Goal: Check status: Check status

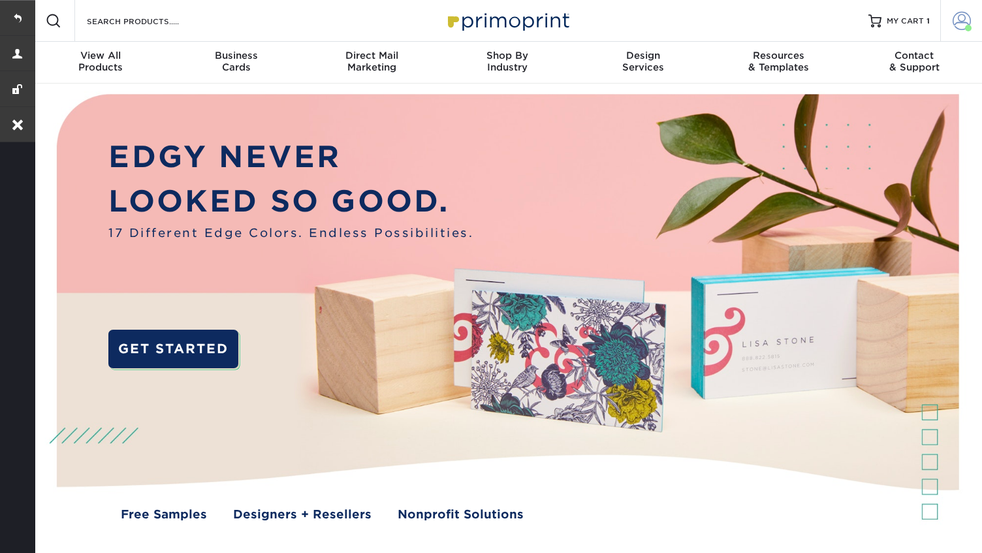
click at [945, 25] on link "Account" at bounding box center [961, 21] width 42 height 42
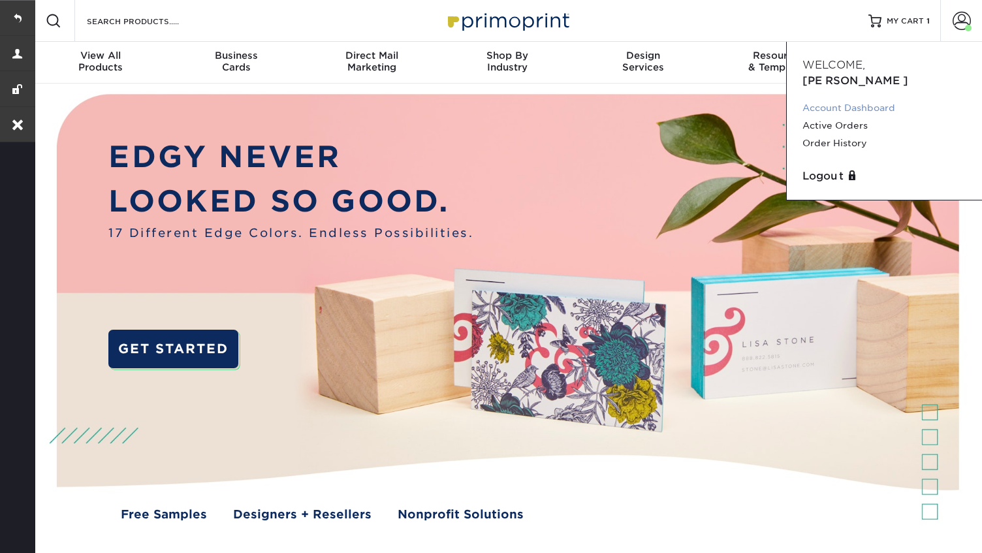
click at [837, 99] on link "Account Dashboard" at bounding box center [884, 108] width 164 height 18
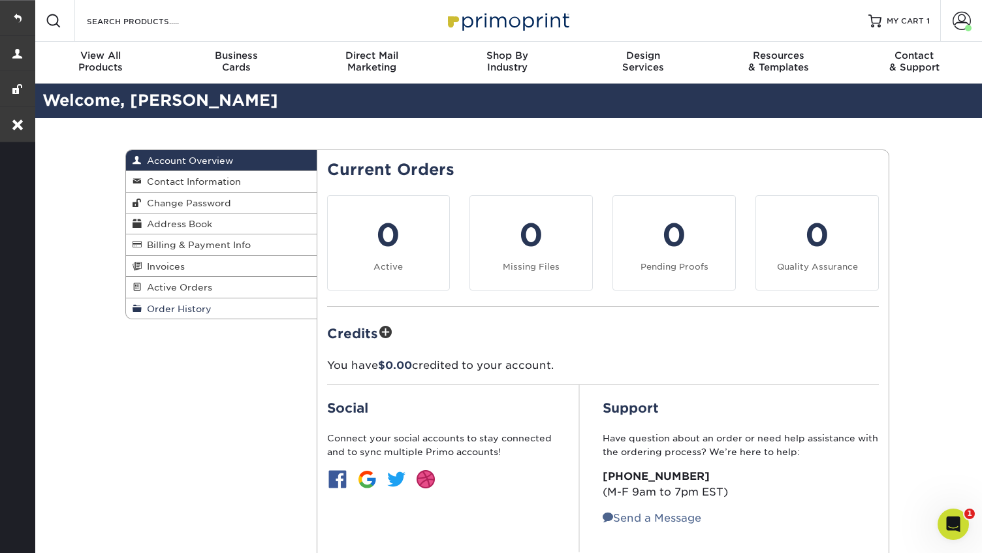
click at [161, 309] on span "Order History" at bounding box center [177, 308] width 70 height 10
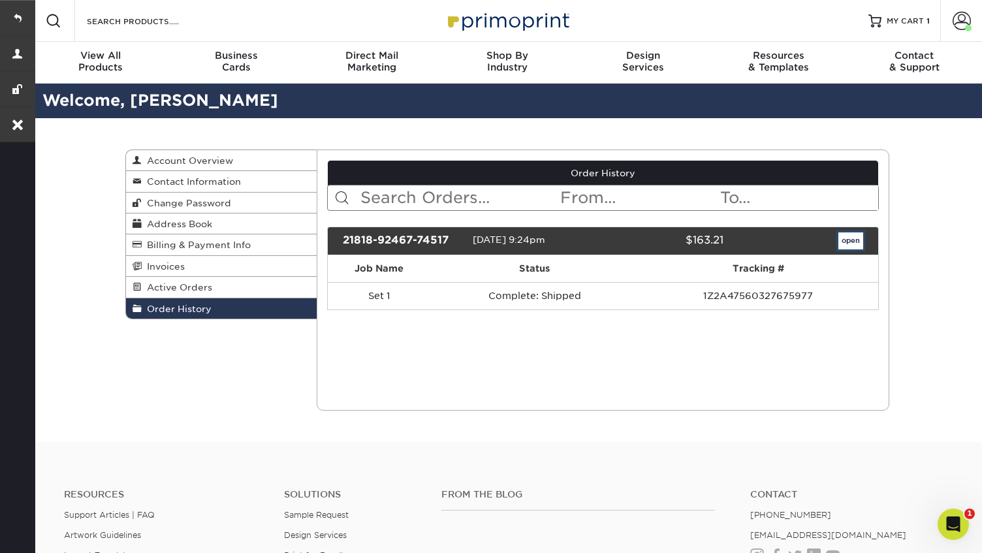
click at [841, 238] on link "open" at bounding box center [850, 240] width 25 height 17
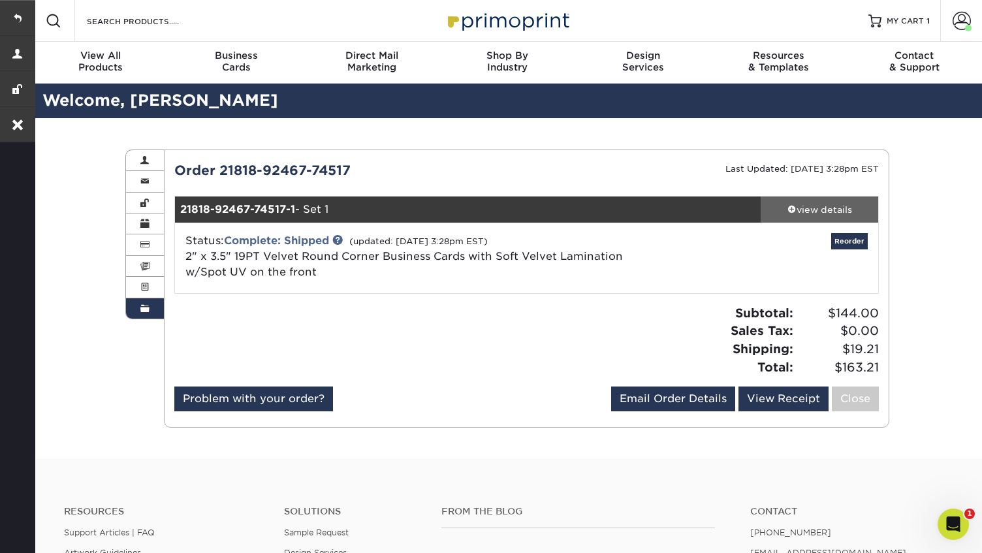
click at [826, 213] on div "view details" at bounding box center [818, 209] width 117 height 13
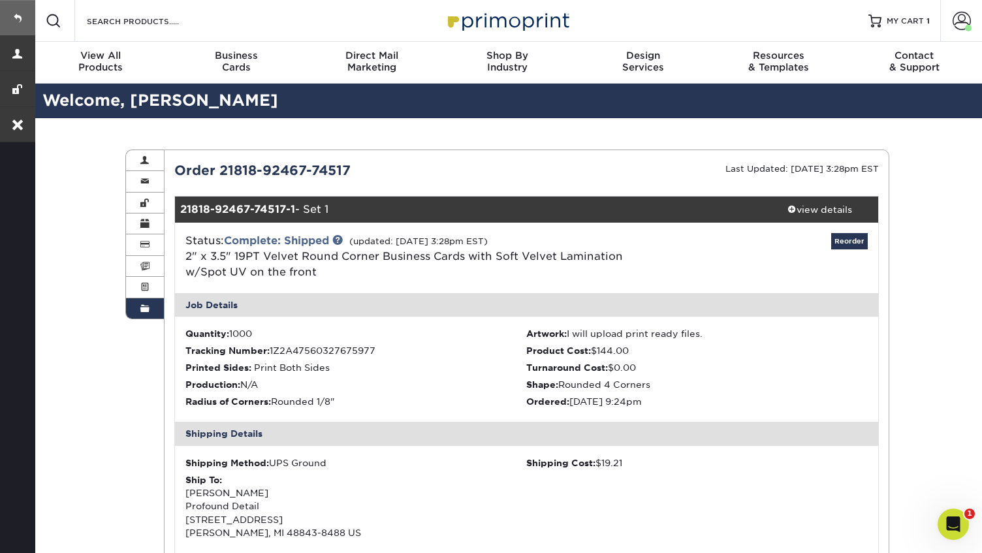
click at [28, 11] on link at bounding box center [17, 17] width 35 height 35
